Goal: Check status

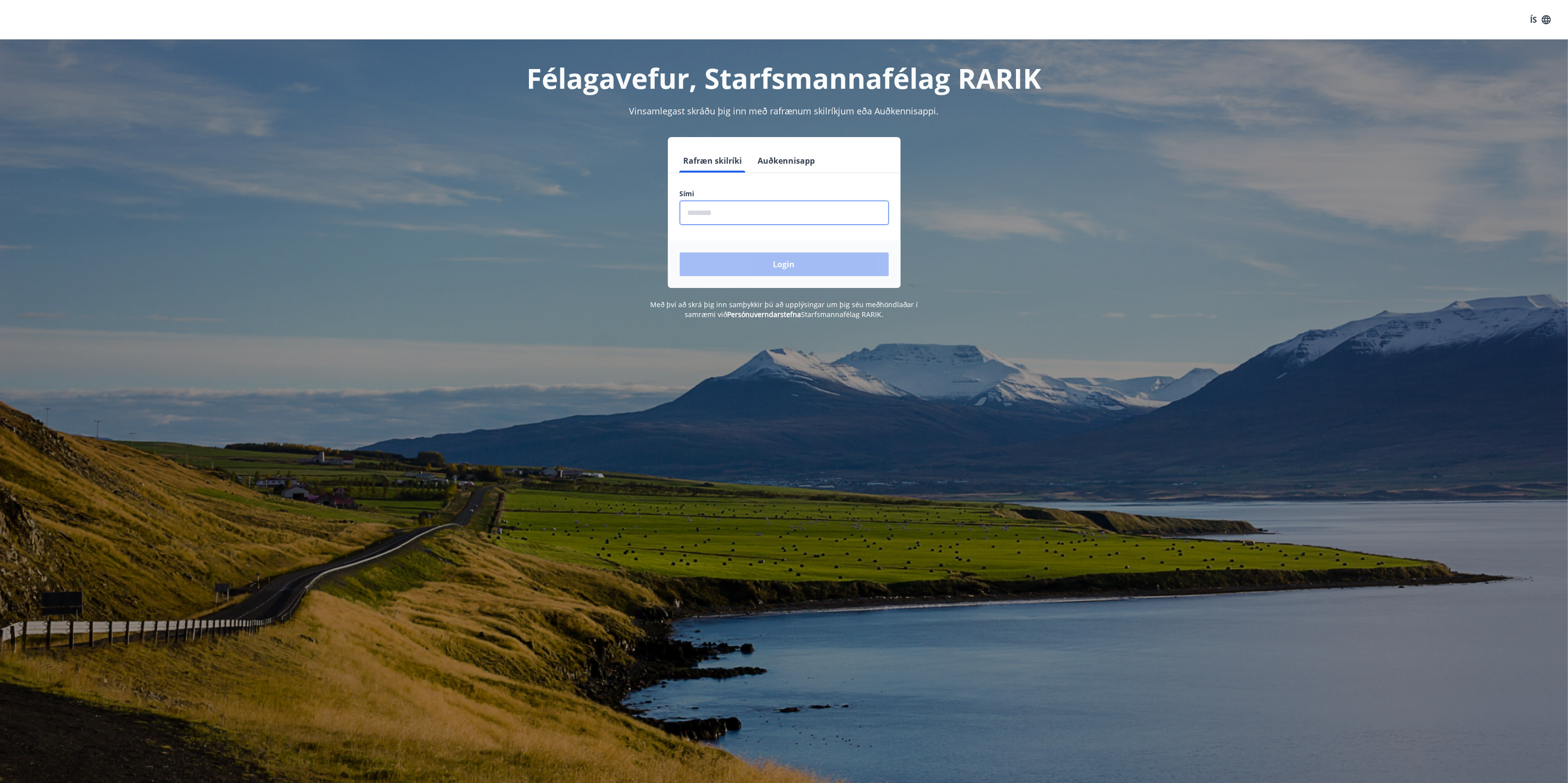
click at [821, 212] on input "phone" at bounding box center [785, 213] width 209 height 24
type input "********"
click at [680, 252] on button "Login" at bounding box center [785, 264] width 209 height 24
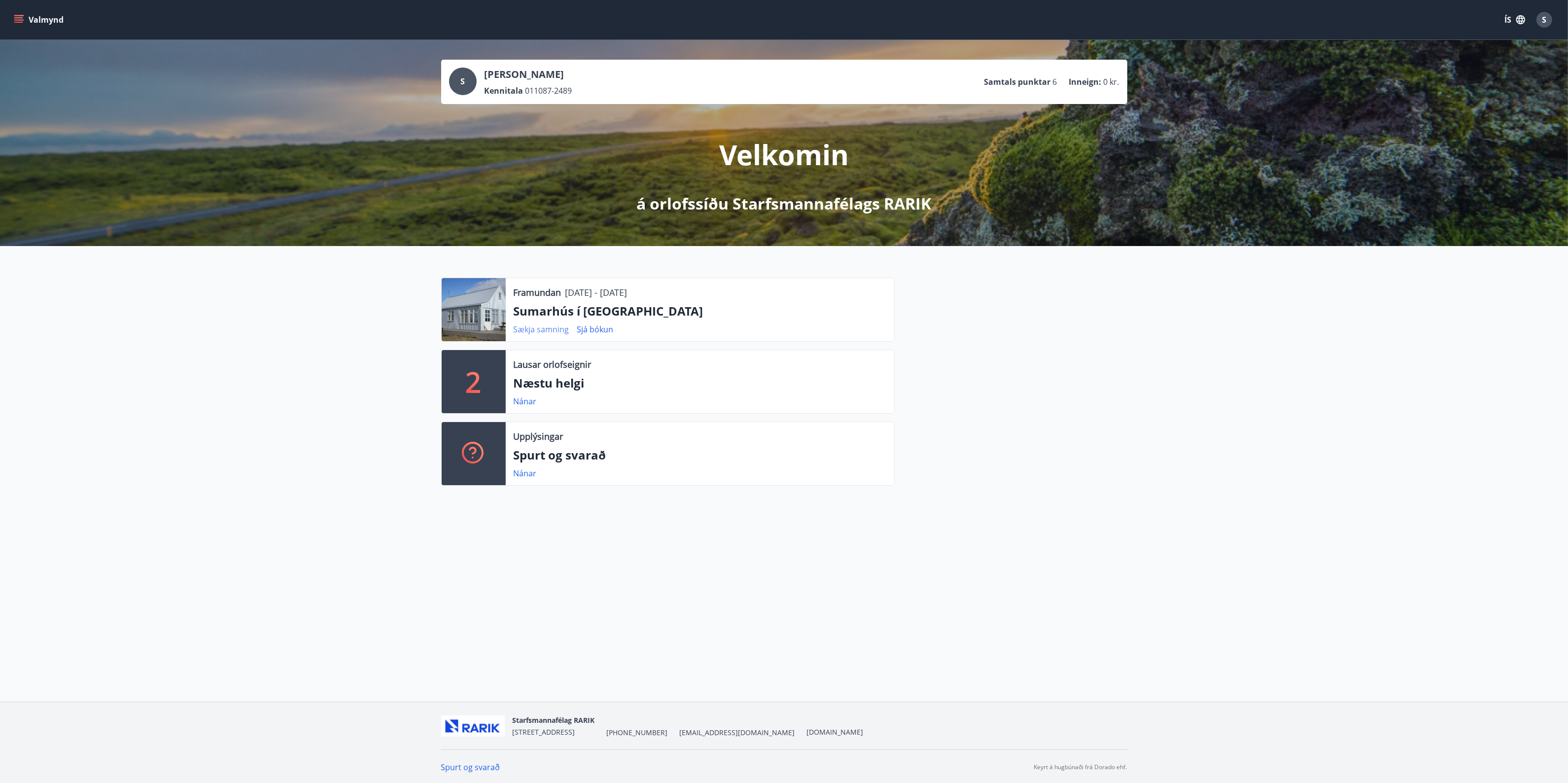
click at [534, 324] on link "Sækja samning" at bounding box center [542, 329] width 56 height 11
click at [595, 328] on link "Sjá bókun" at bounding box center [595, 329] width 36 height 11
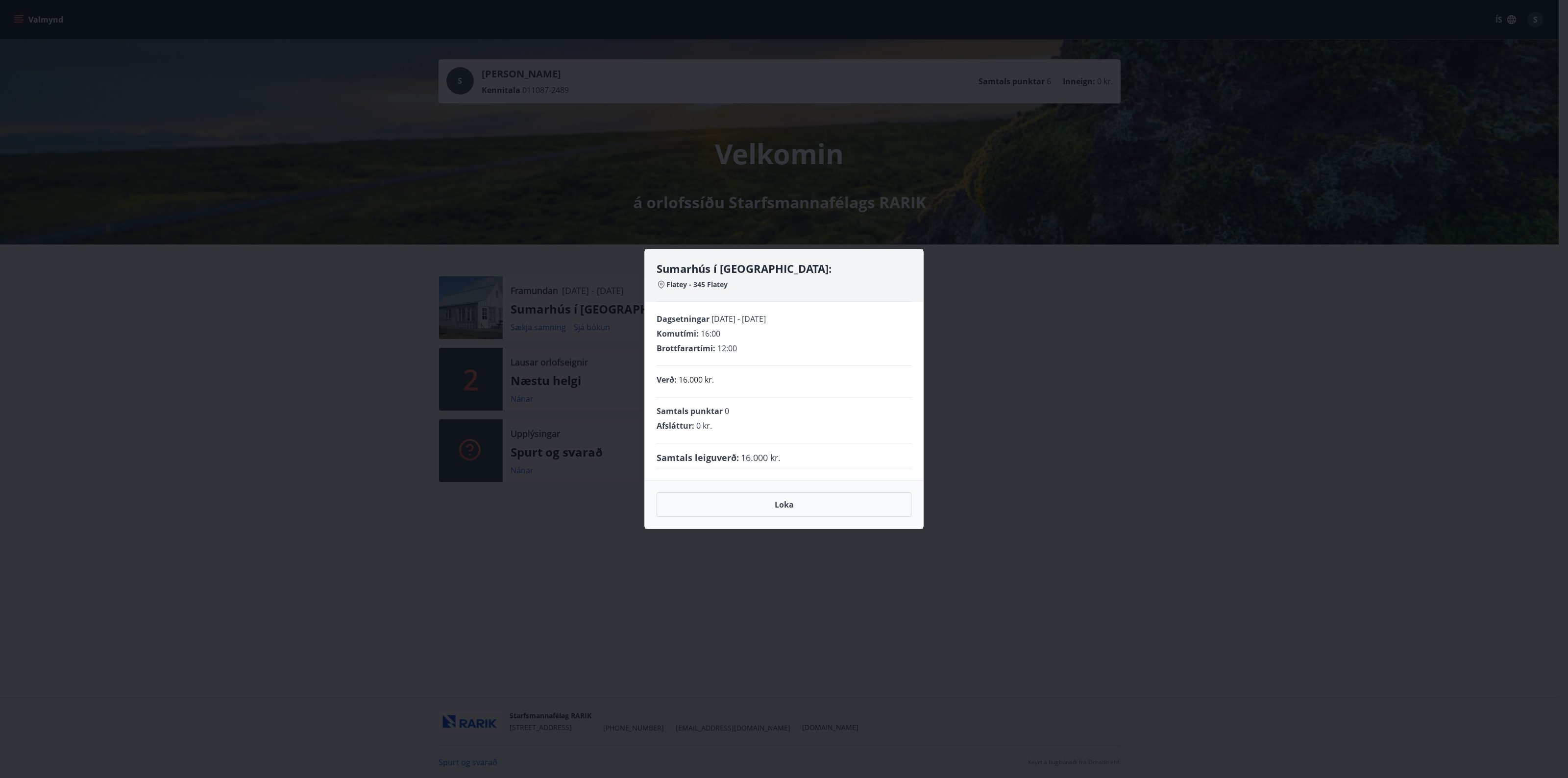
click at [1201, 398] on div "Sumarhús í Flatey: Flatey - 345 Flatey Dagsetningar 05.09.2025 - 07.09.2025 Kom…" at bounding box center [784, 389] width 1568 height 778
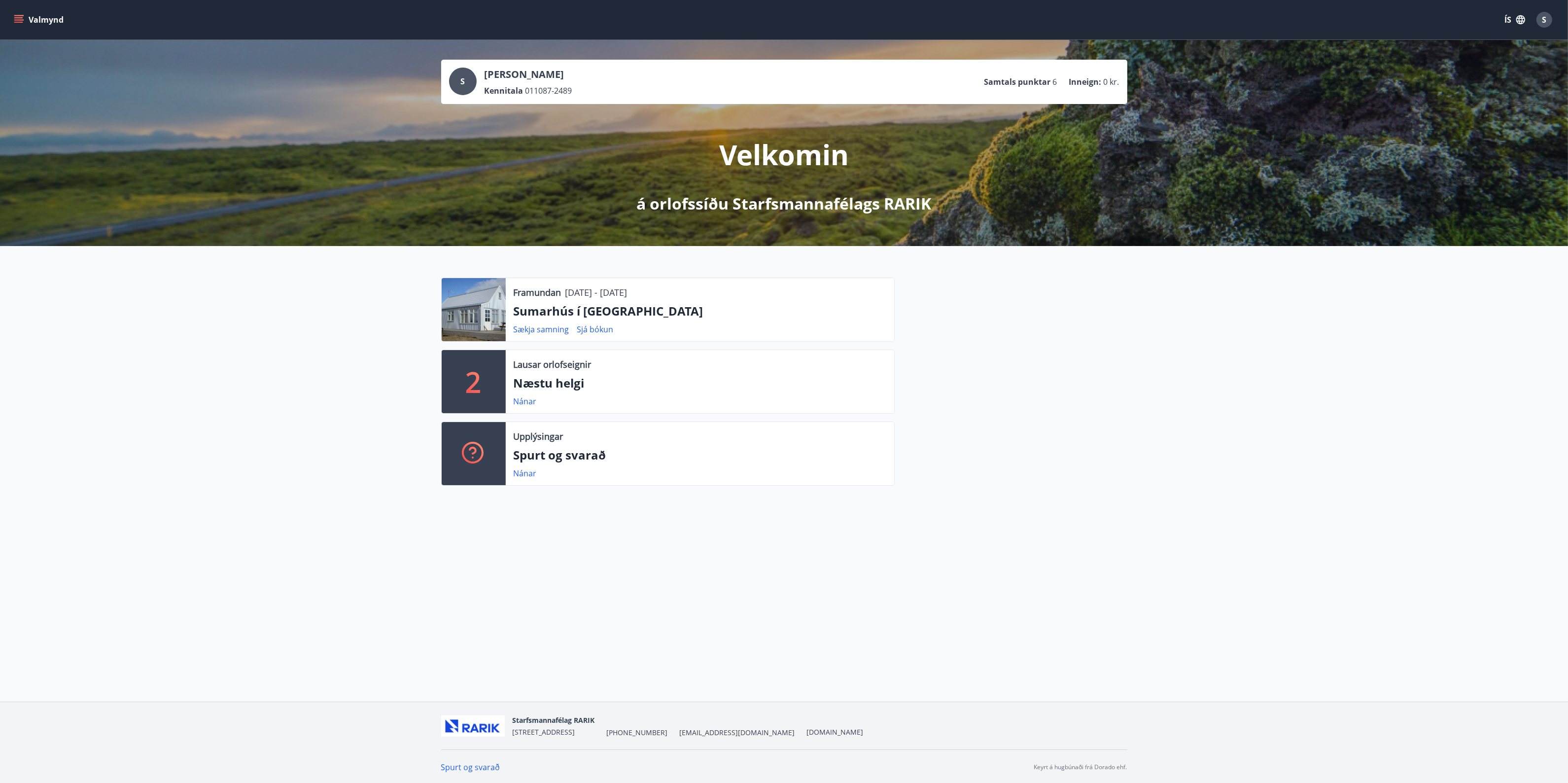
click at [1549, 20] on div "S" at bounding box center [1545, 20] width 16 height 16
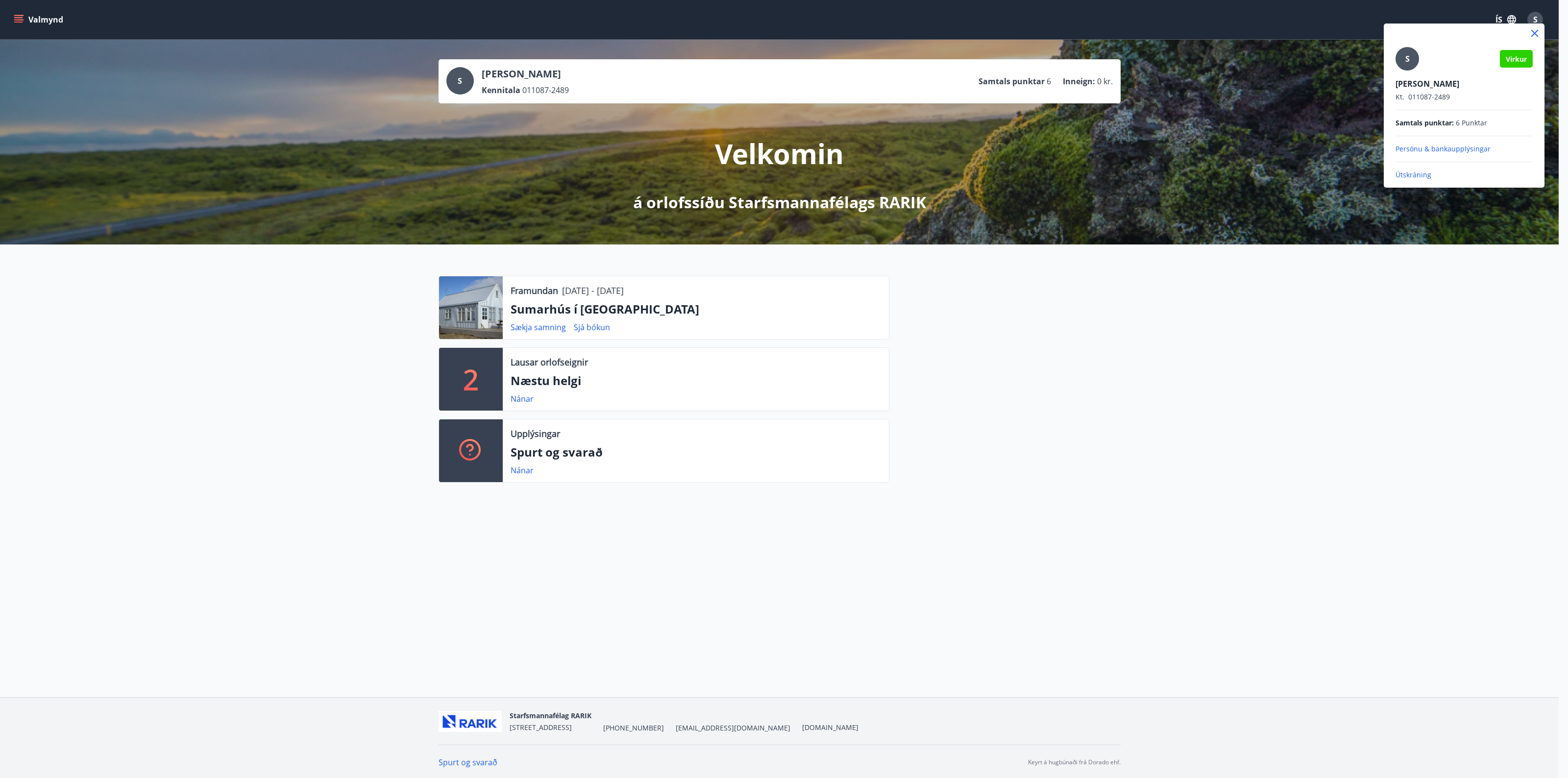
click at [1410, 174] on p "Útskráning" at bounding box center [1463, 174] width 137 height 10
